Goal: Task Accomplishment & Management: Use online tool/utility

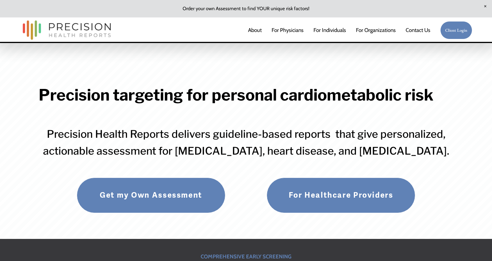
click at [458, 32] on link "Client Login" at bounding box center [456, 30] width 32 height 18
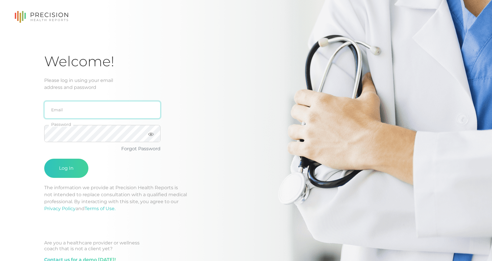
click at [78, 111] on input "email" at bounding box center [102, 109] width 116 height 17
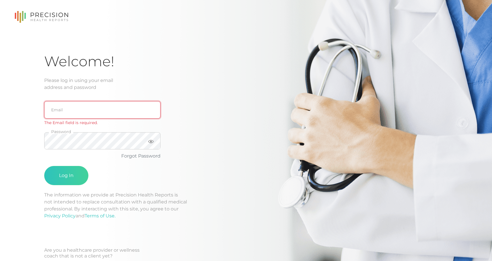
type input "[EMAIL_ADDRESS][DOMAIN_NAME]"
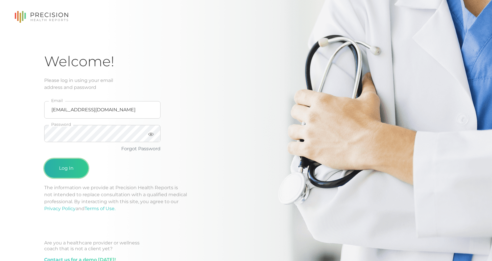
click at [61, 168] on button "Log In" at bounding box center [66, 168] width 44 height 19
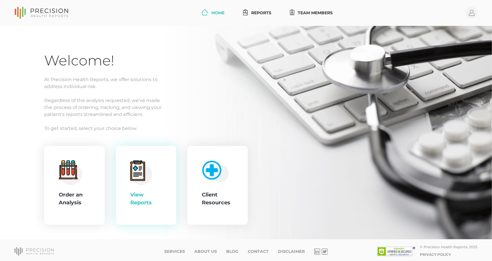
click at [138, 174] on icon at bounding box center [138, 171] width 12 height 16
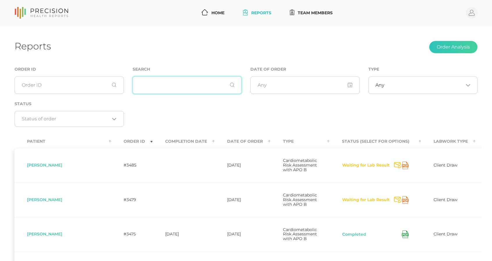
click at [163, 86] on input "text" at bounding box center [186, 84] width 109 height 17
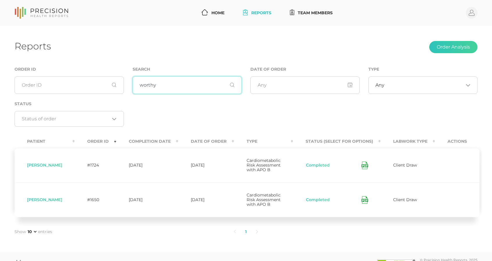
type input "worthy"
click at [361, 164] on icon at bounding box center [364, 166] width 7 height 8
click at [361, 199] on icon at bounding box center [364, 200] width 7 height 8
